Goal: Information Seeking & Learning: Learn about a topic

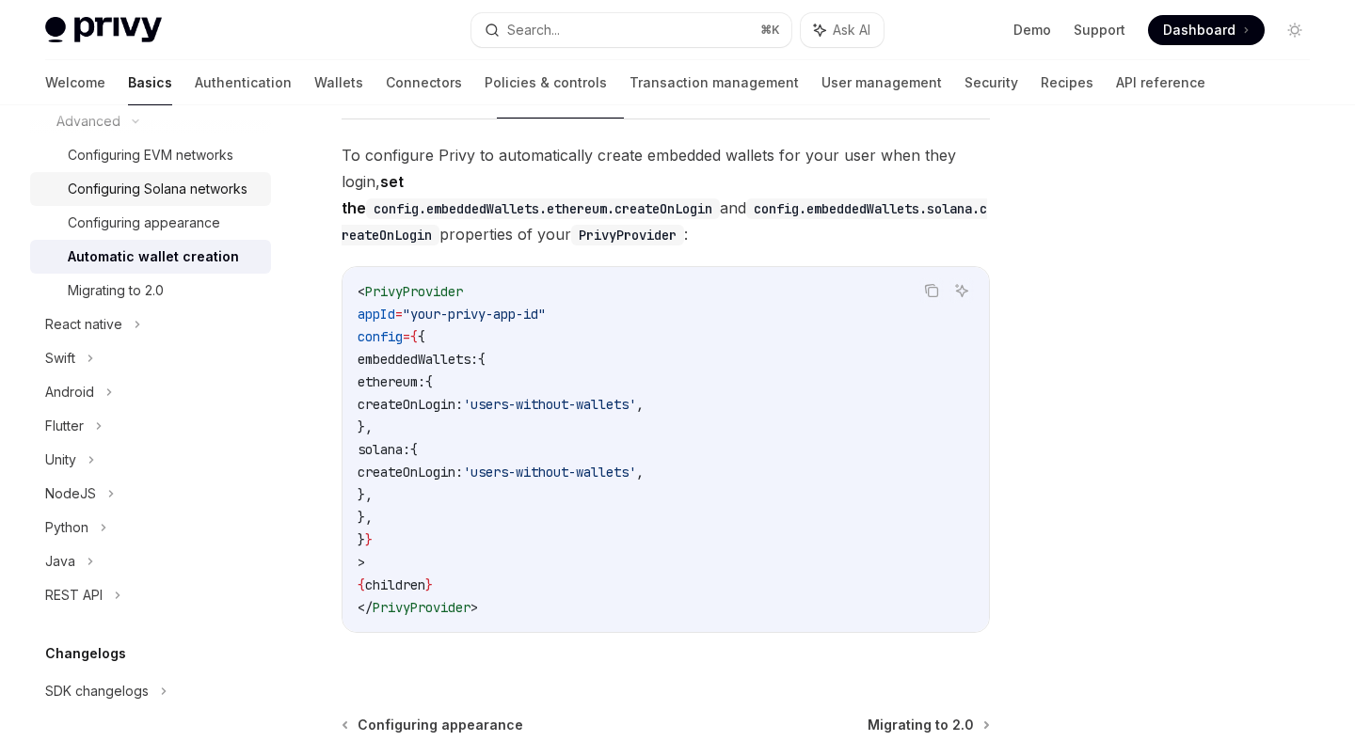
scroll to position [432, 0]
click at [98, 493] on div "NodeJS" at bounding box center [150, 492] width 241 height 34
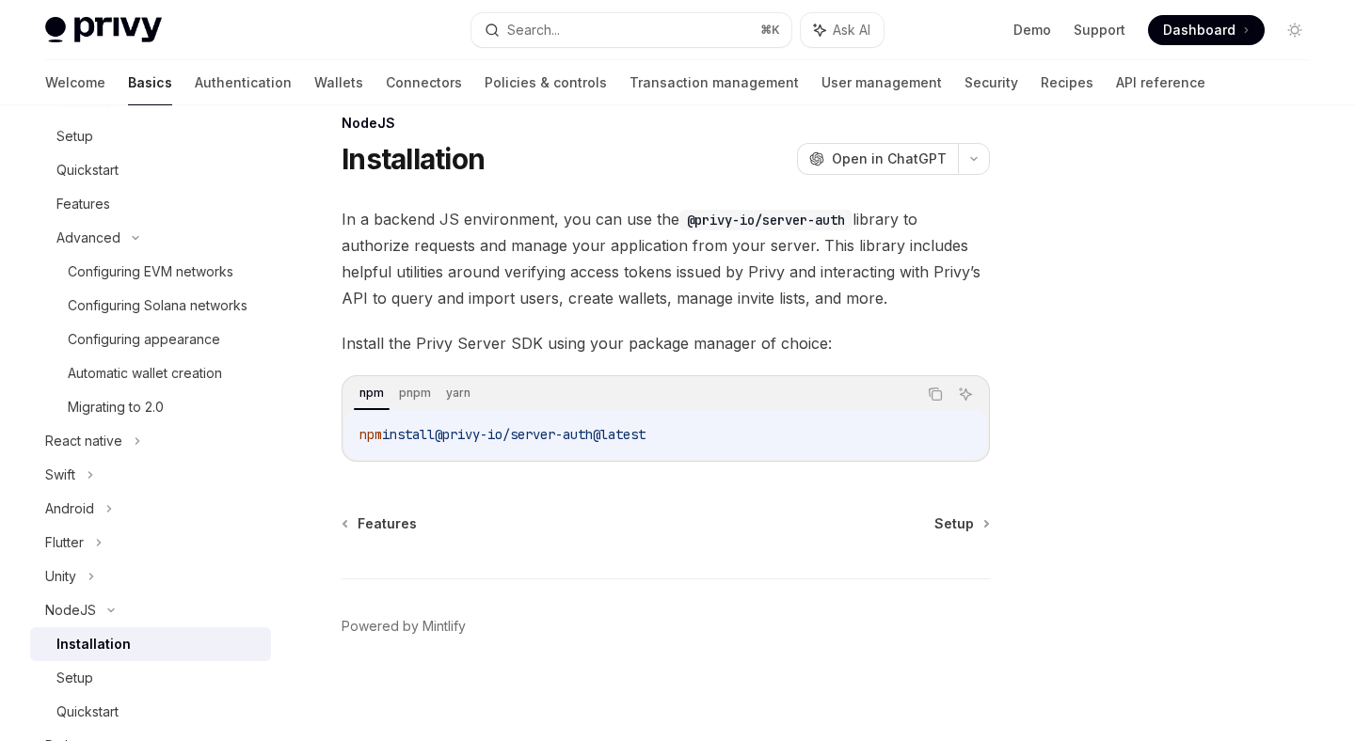
scroll to position [315, 0]
click at [166, 362] on div "Automatic wallet creation" at bounding box center [145, 371] width 154 height 23
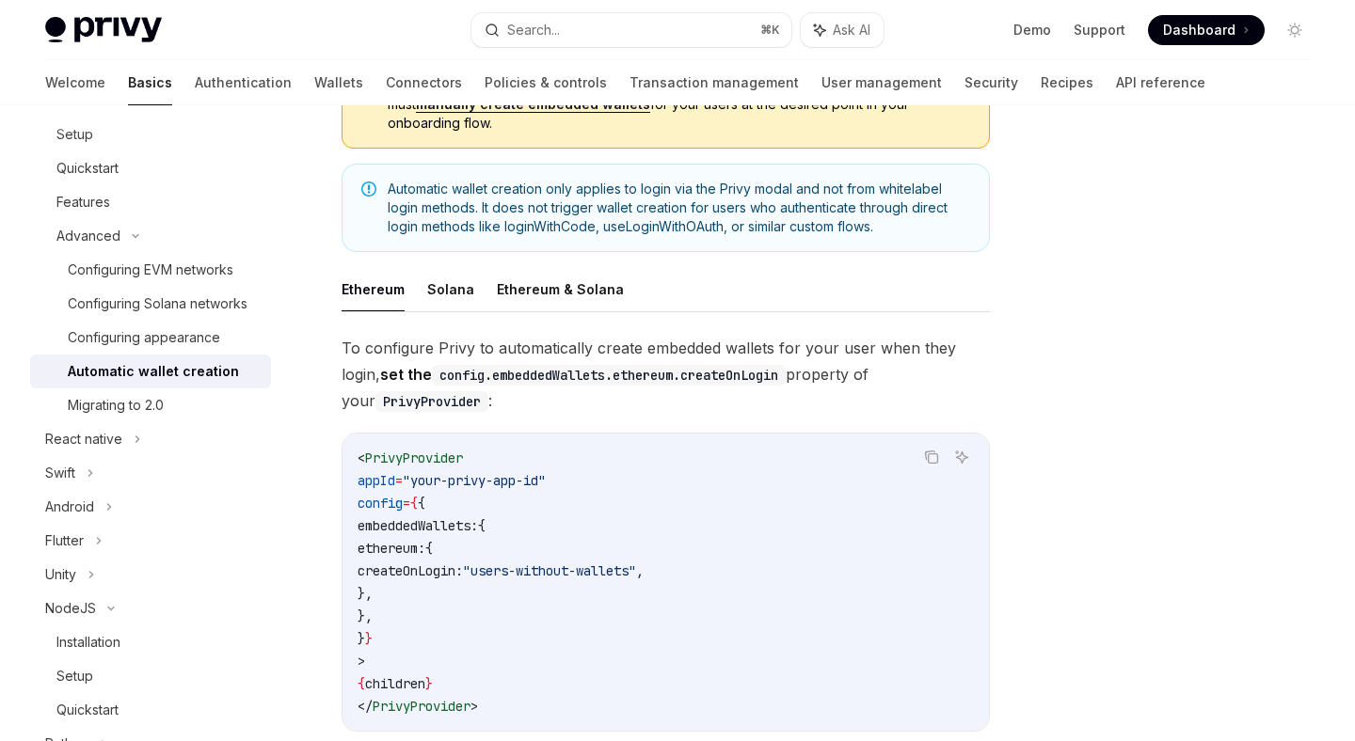
scroll to position [272, 0]
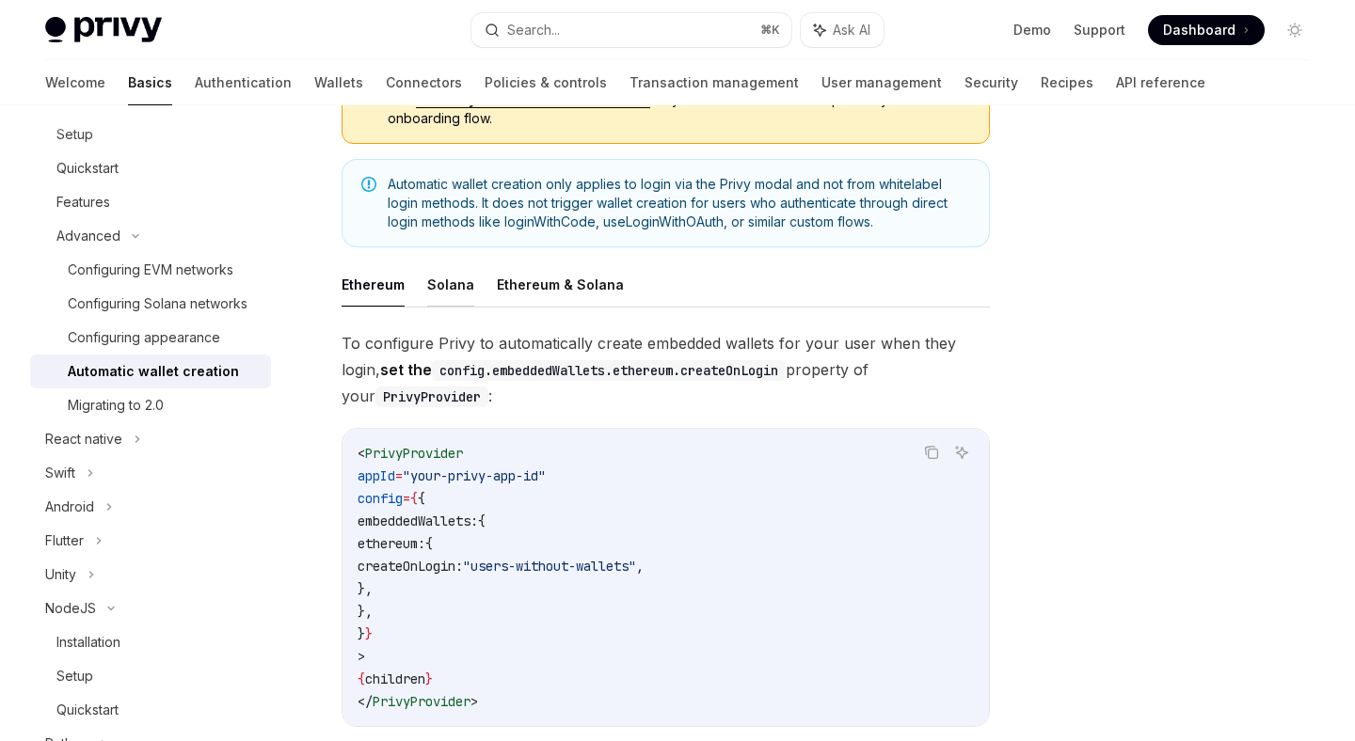
click at [455, 278] on button "Solana" at bounding box center [450, 285] width 47 height 44
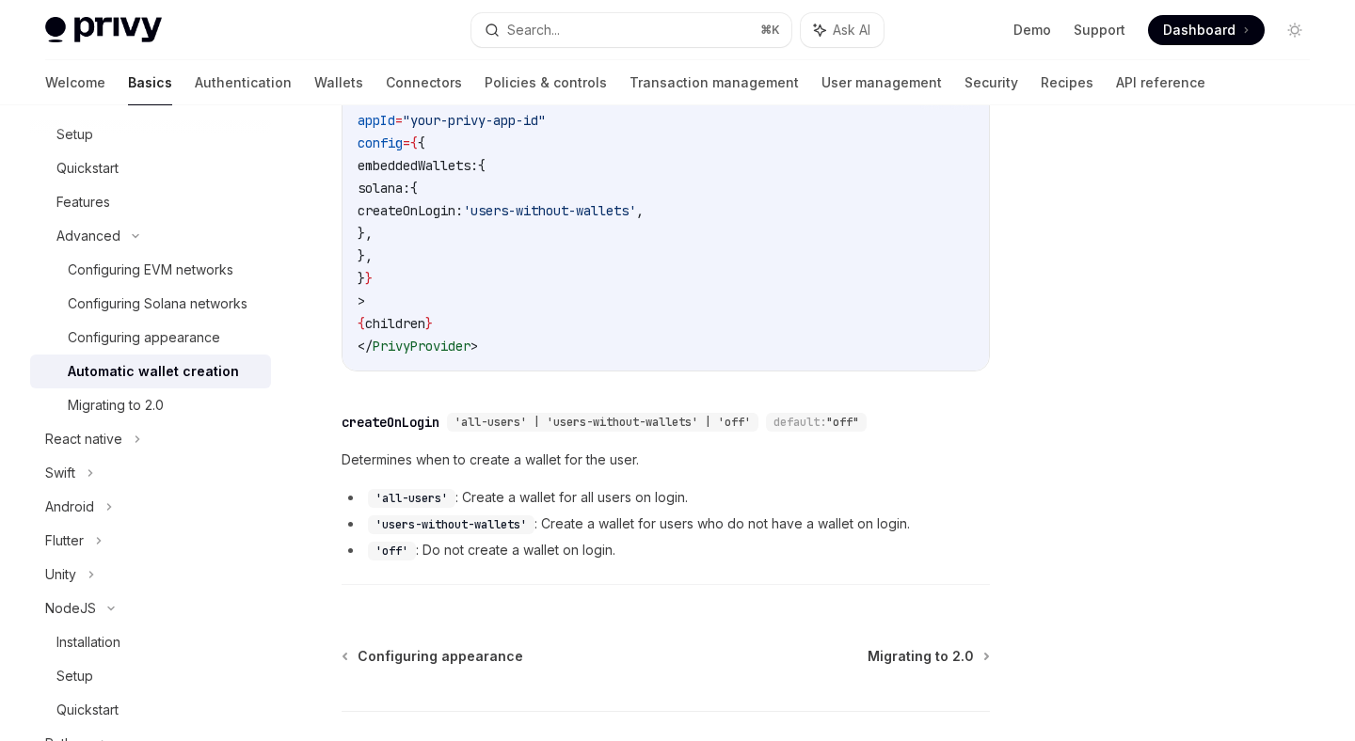
scroll to position [633, 0]
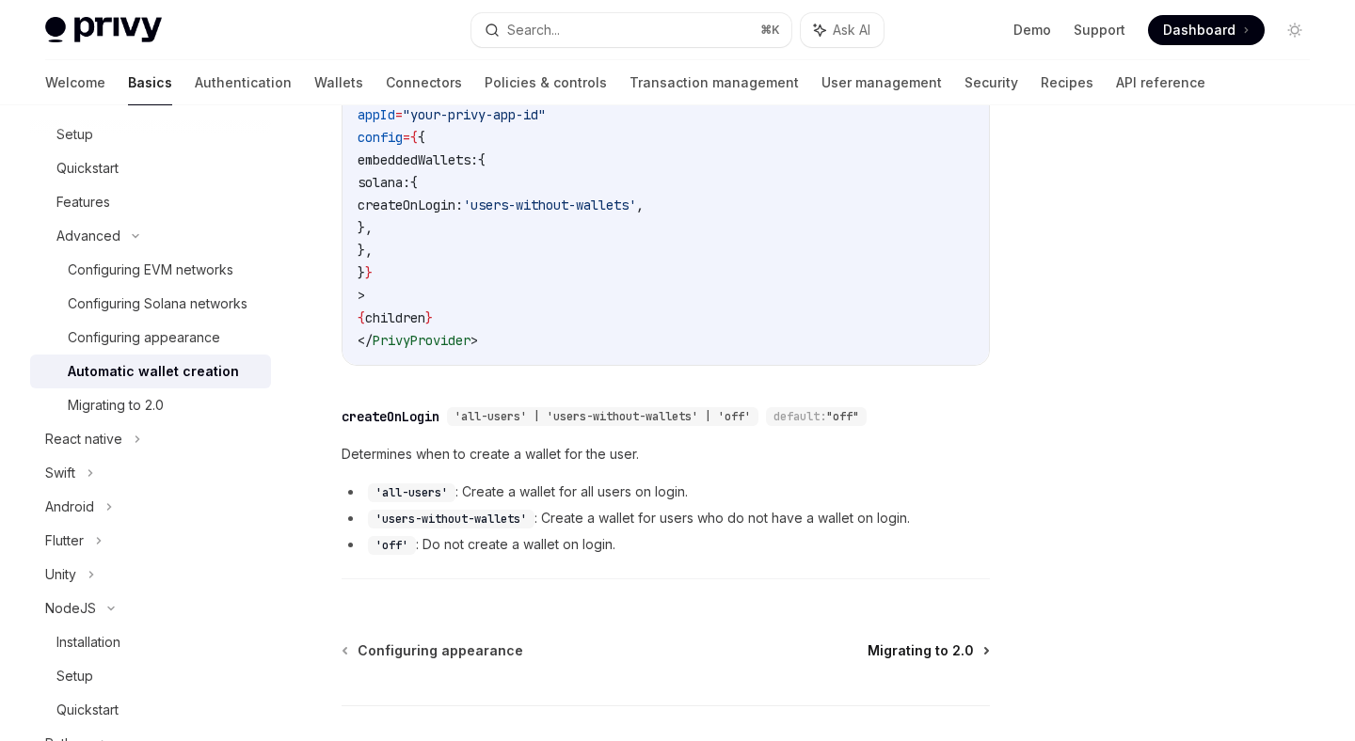
click at [897, 642] on span "Migrating to 2.0" at bounding box center [921, 651] width 106 height 19
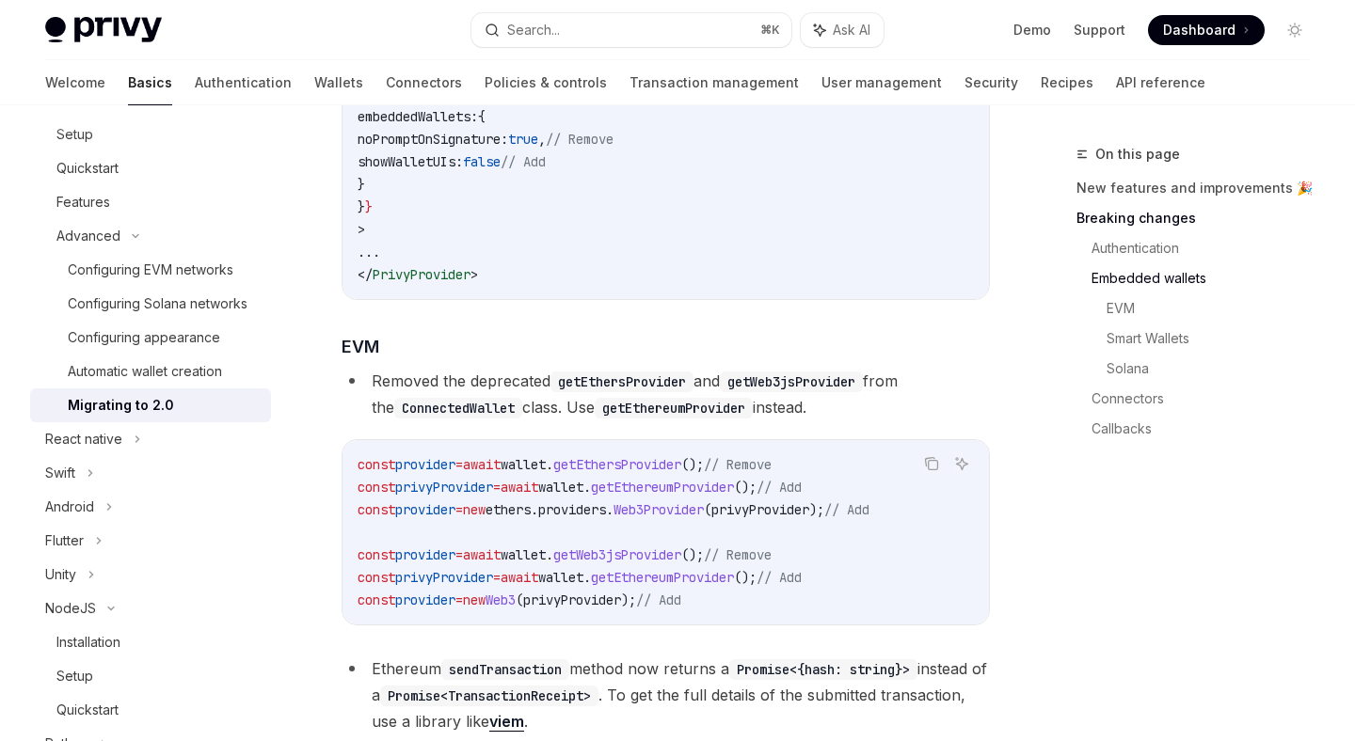
scroll to position [1701, 0]
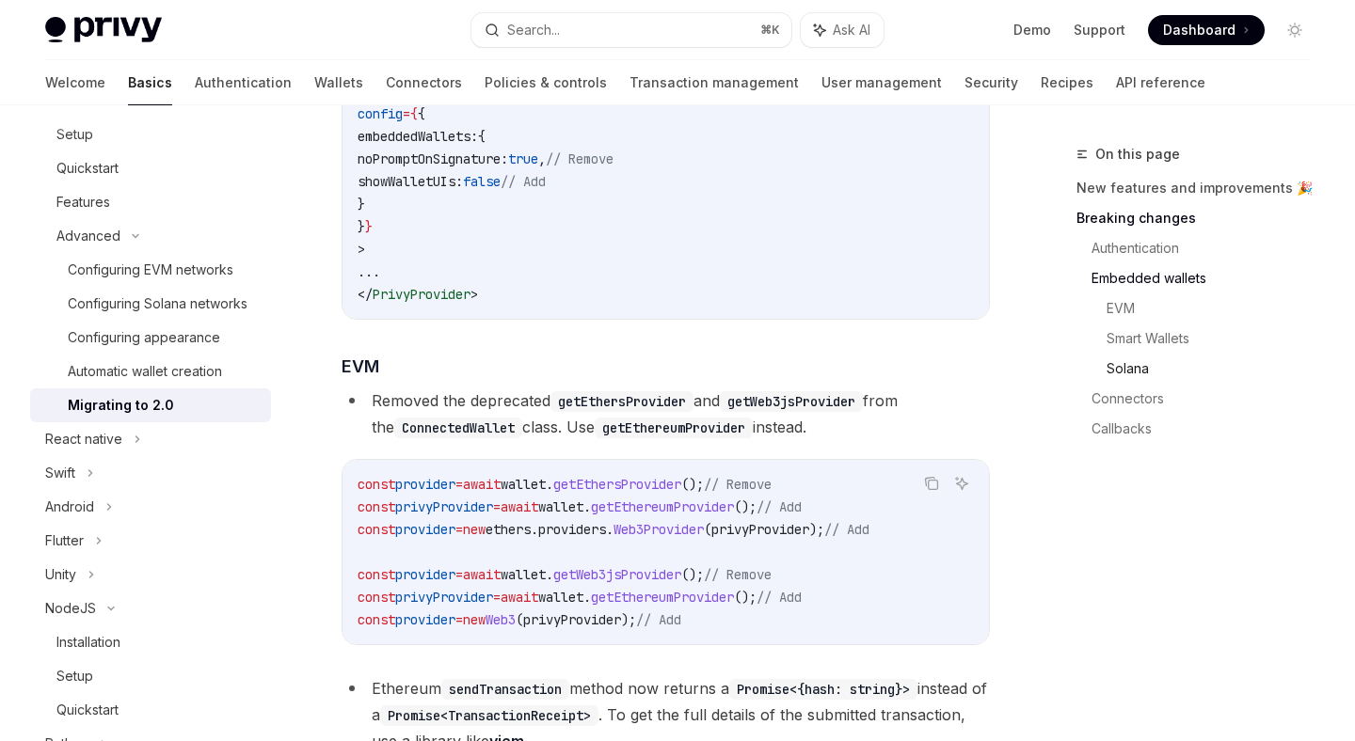
click at [1122, 360] on link "Solana" at bounding box center [1215, 369] width 218 height 30
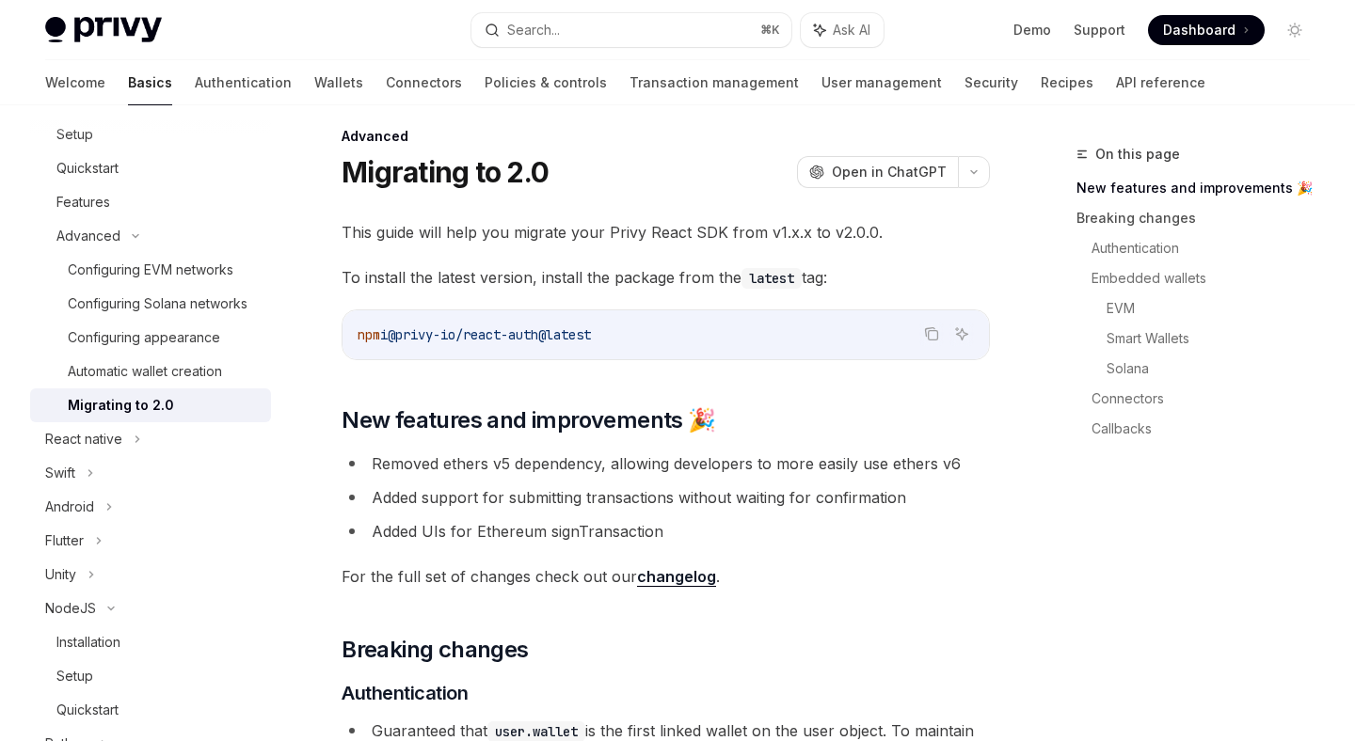
scroll to position [14, 0]
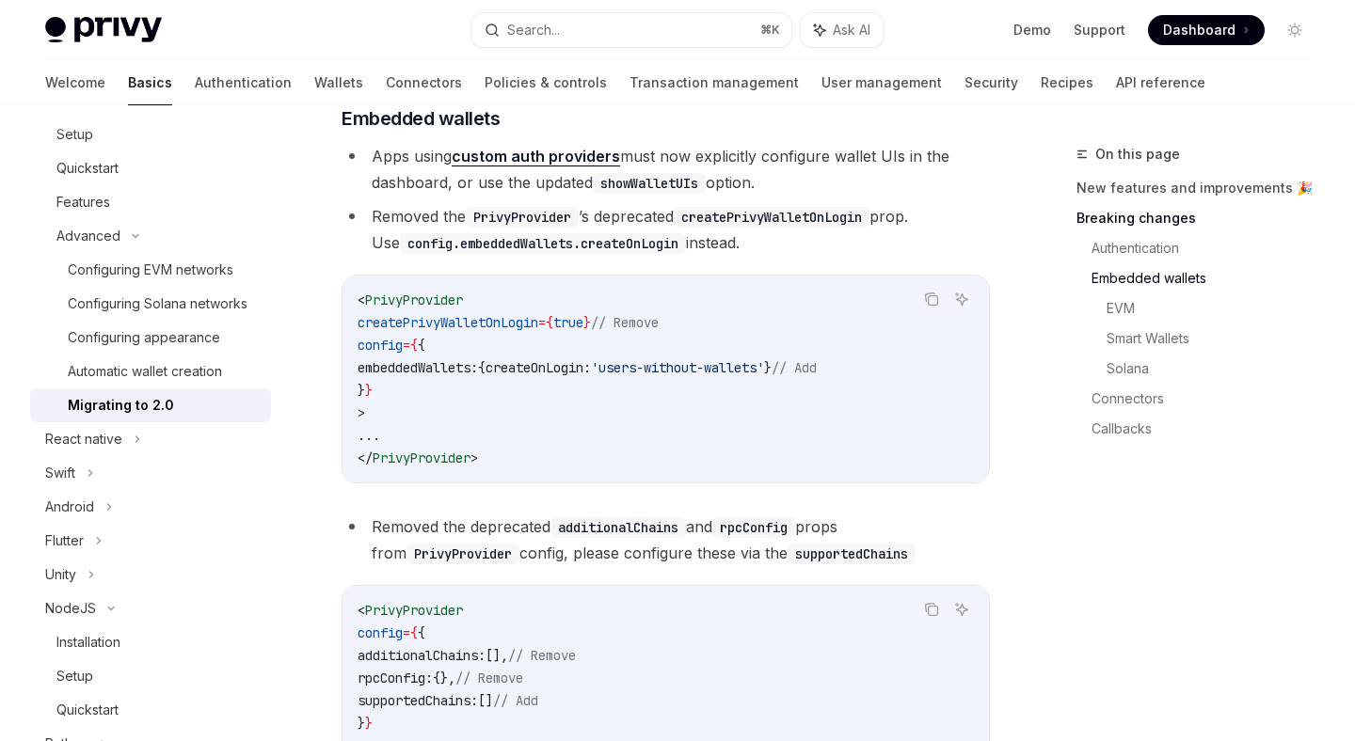
scroll to position [853, 0]
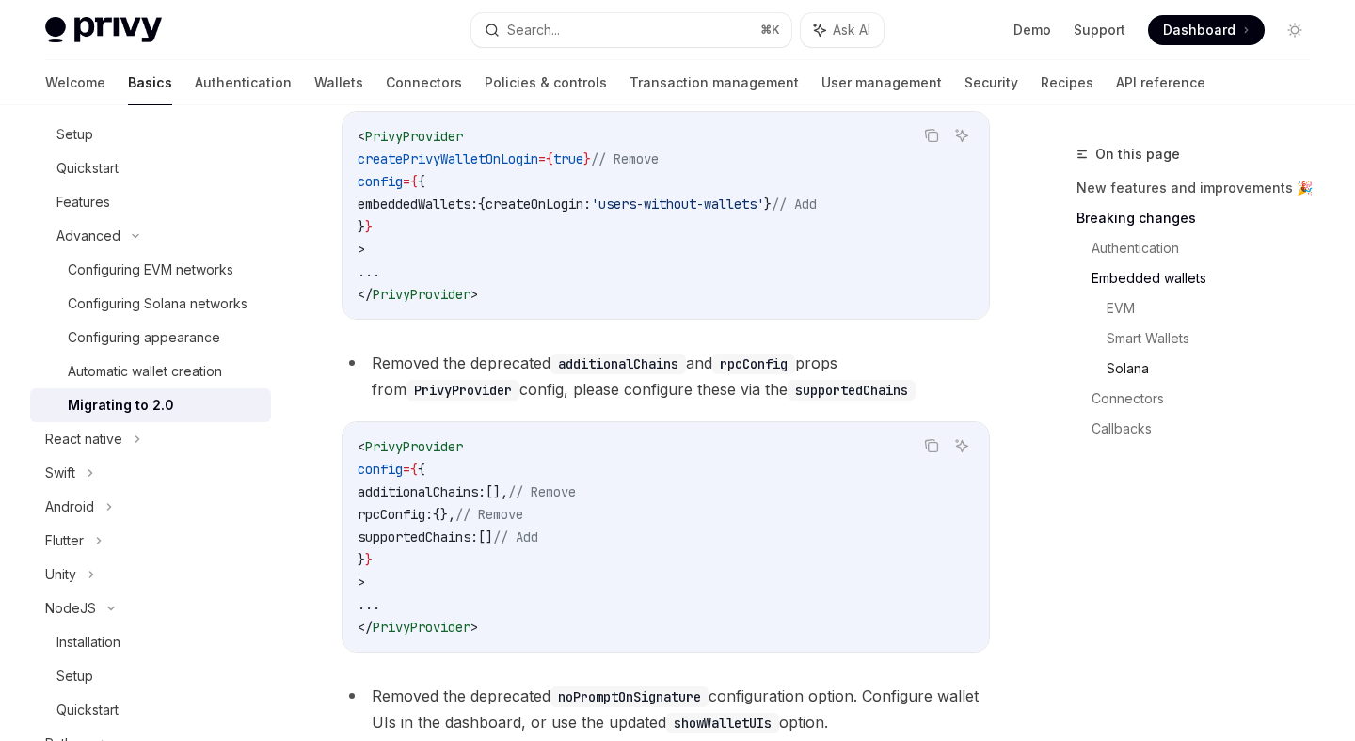
click at [1116, 371] on link "Solana" at bounding box center [1215, 369] width 218 height 30
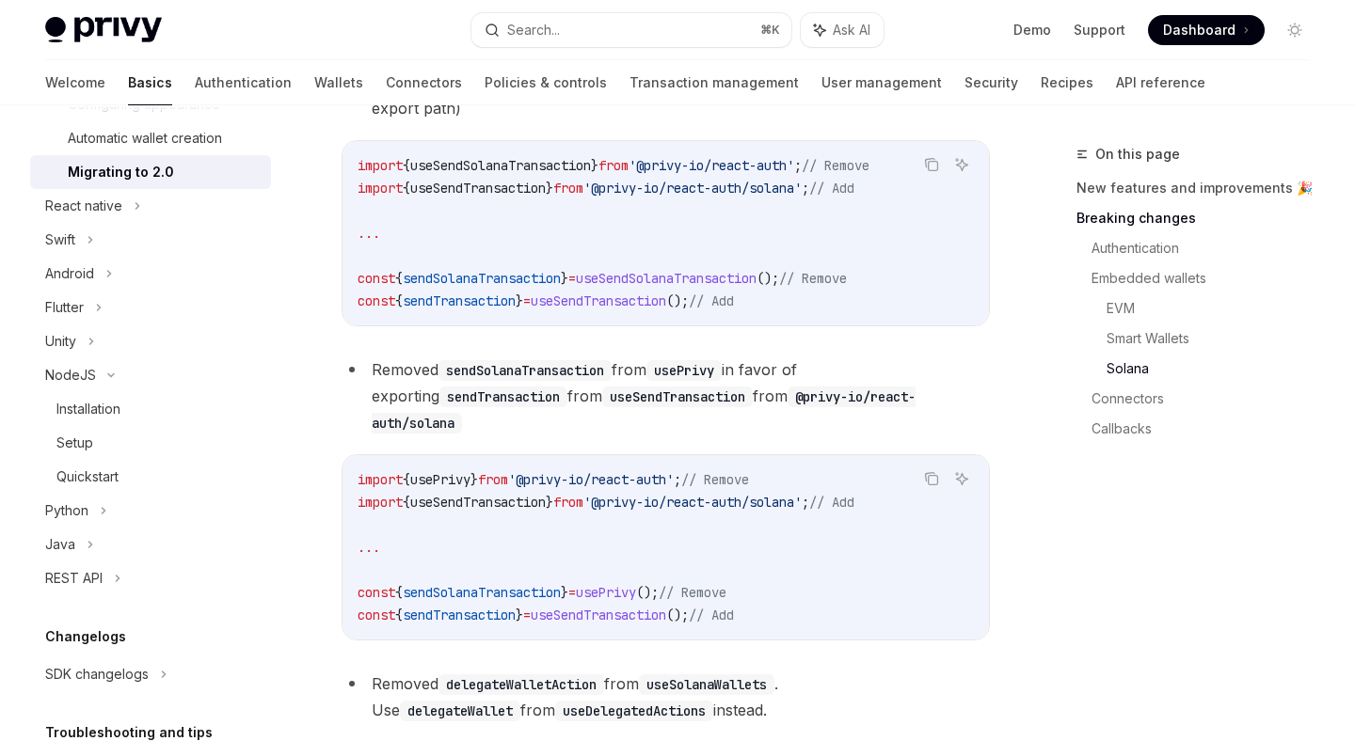
scroll to position [549, 0]
click at [102, 514] on icon at bounding box center [104, 510] width 8 height 23
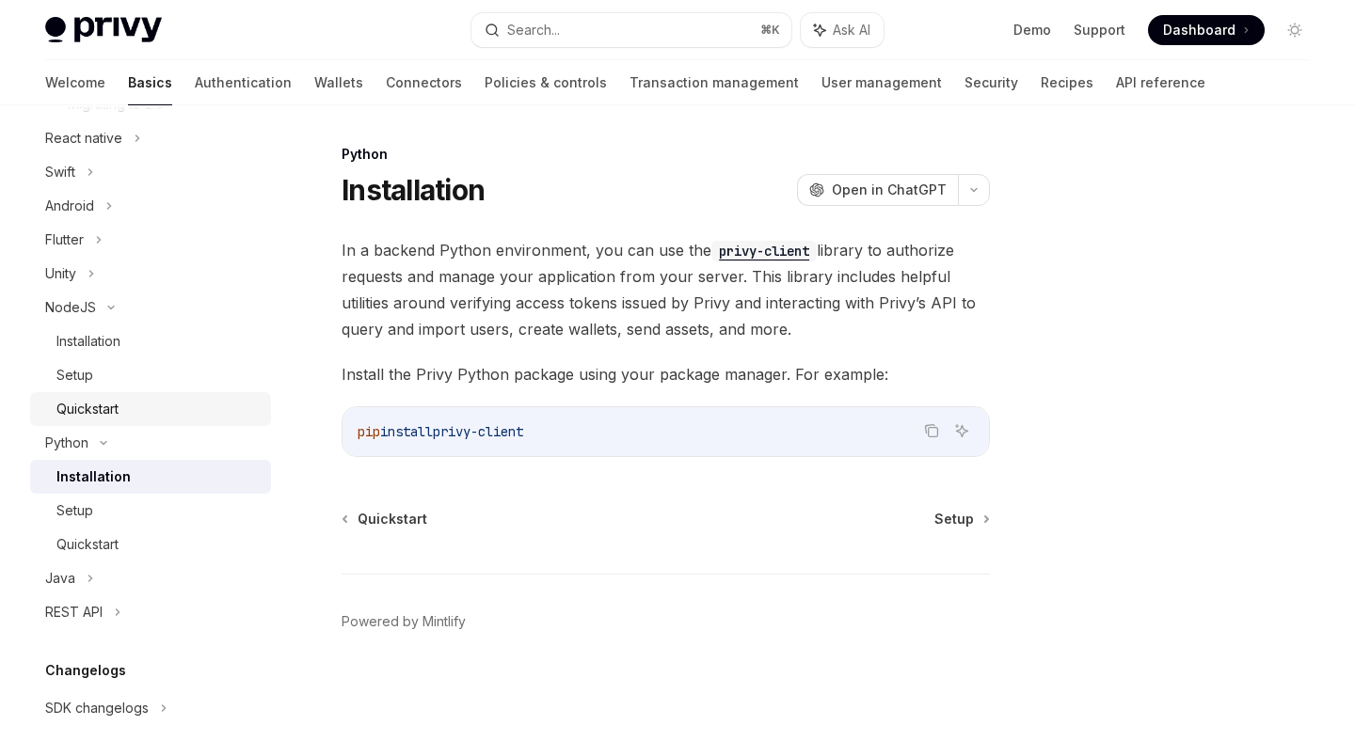
scroll to position [619, 0]
click at [97, 433] on div "Python" at bounding box center [150, 440] width 241 height 34
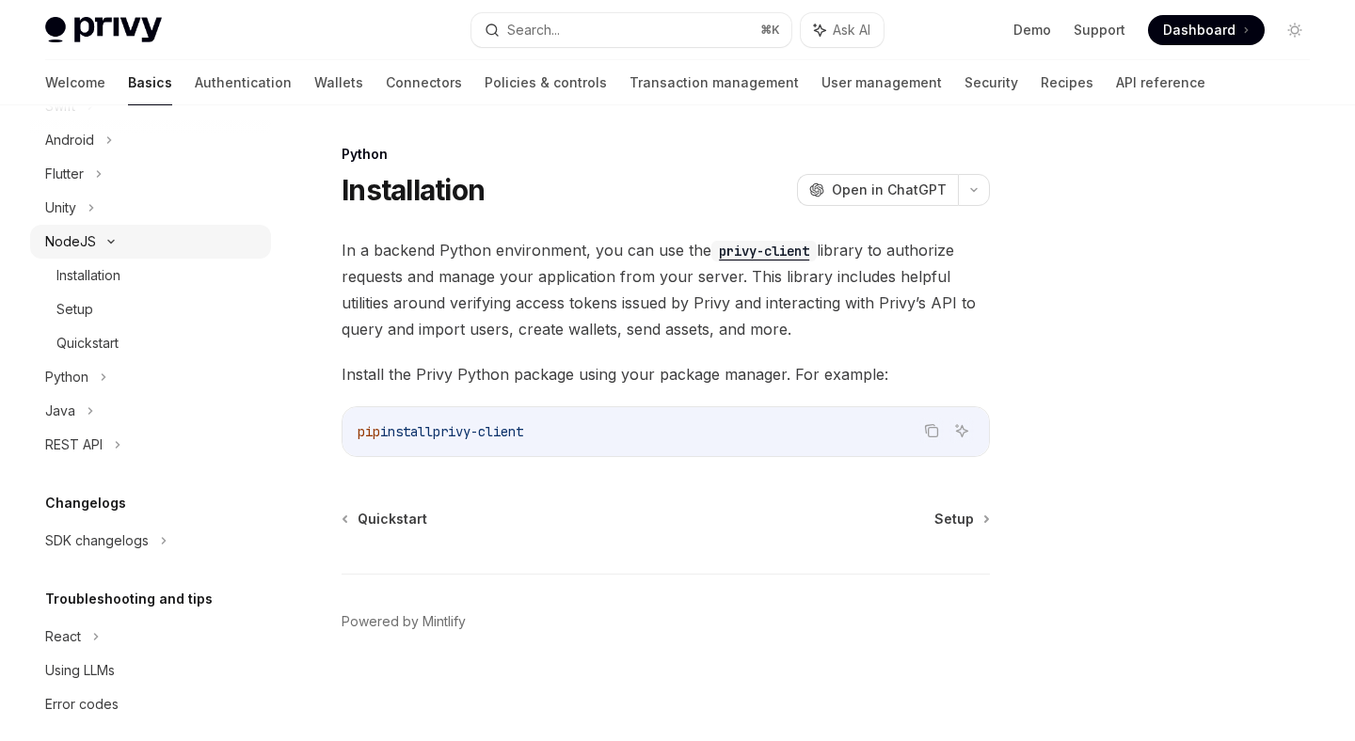
scroll to position [700, 0]
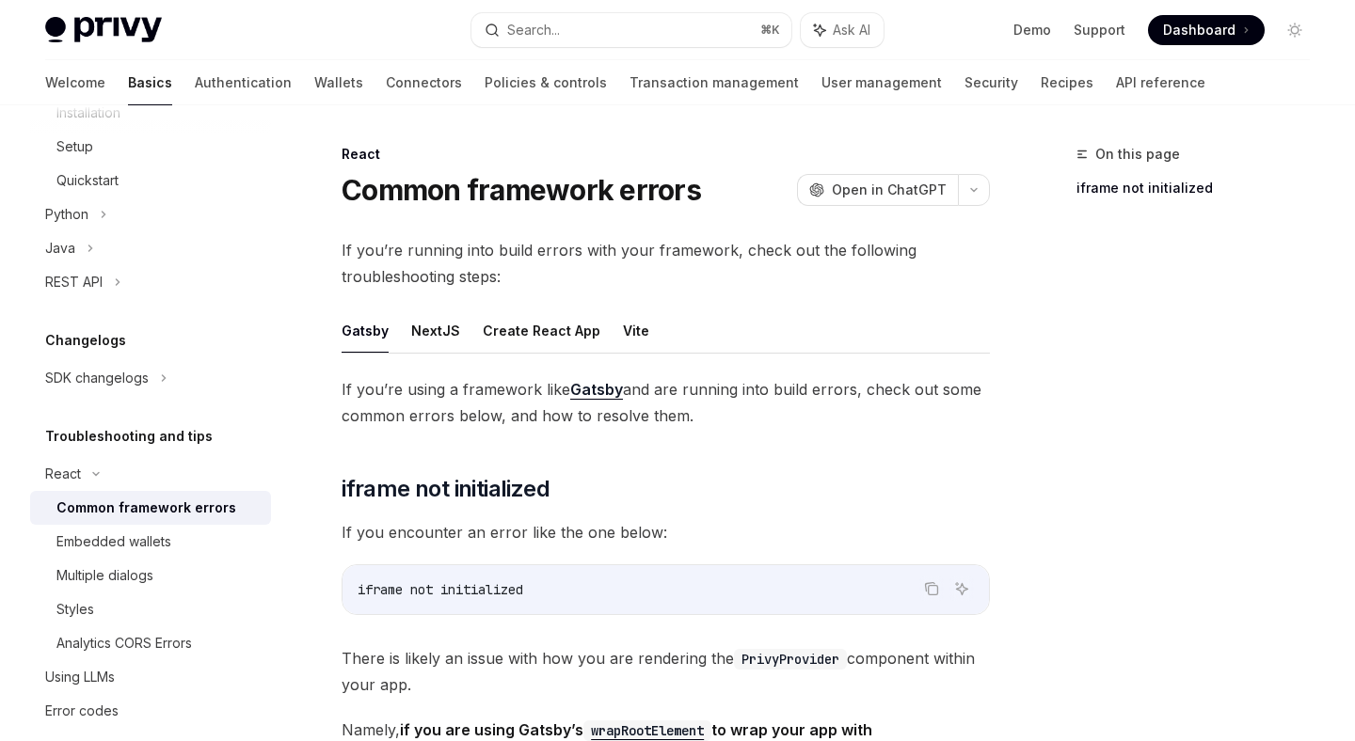
scroll to position [869, 0]
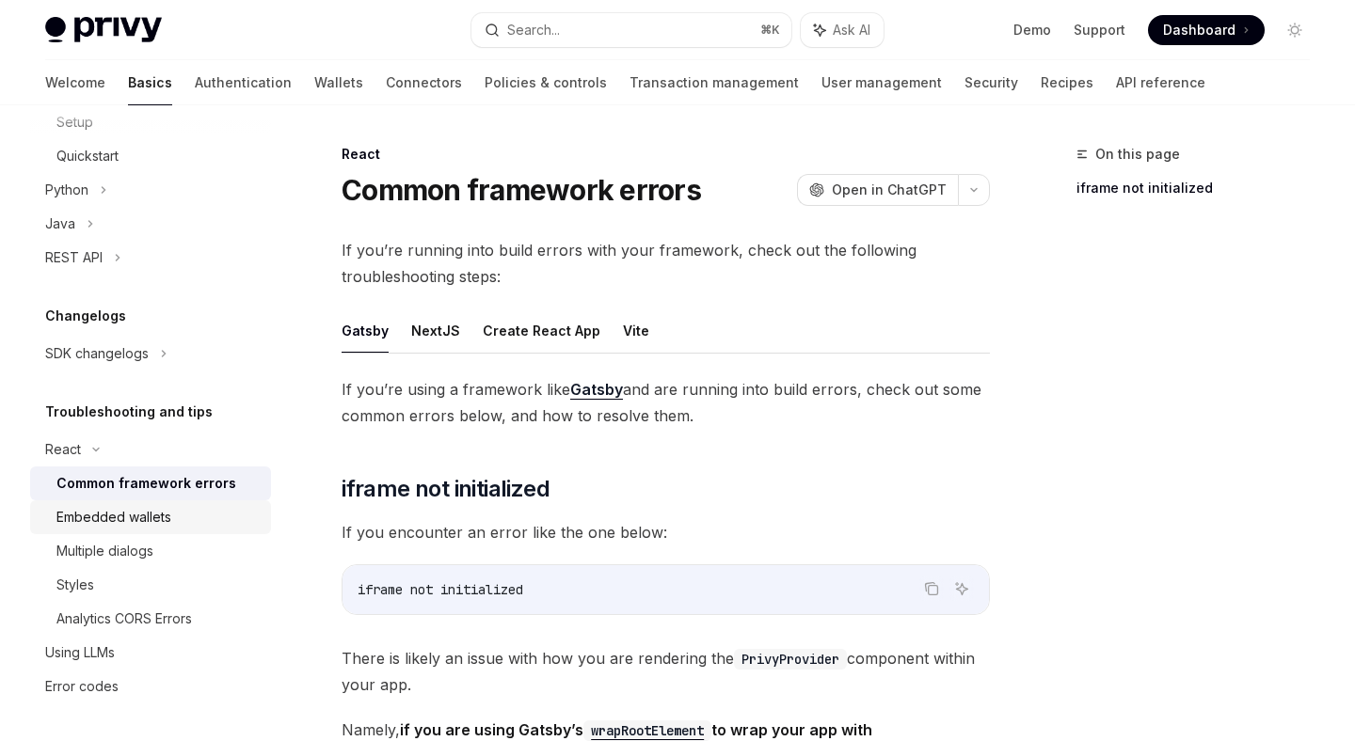
click at [158, 509] on div "Embedded wallets" at bounding box center [113, 517] width 115 height 23
type textarea "*"
